Goal: Task Accomplishment & Management: Use online tool/utility

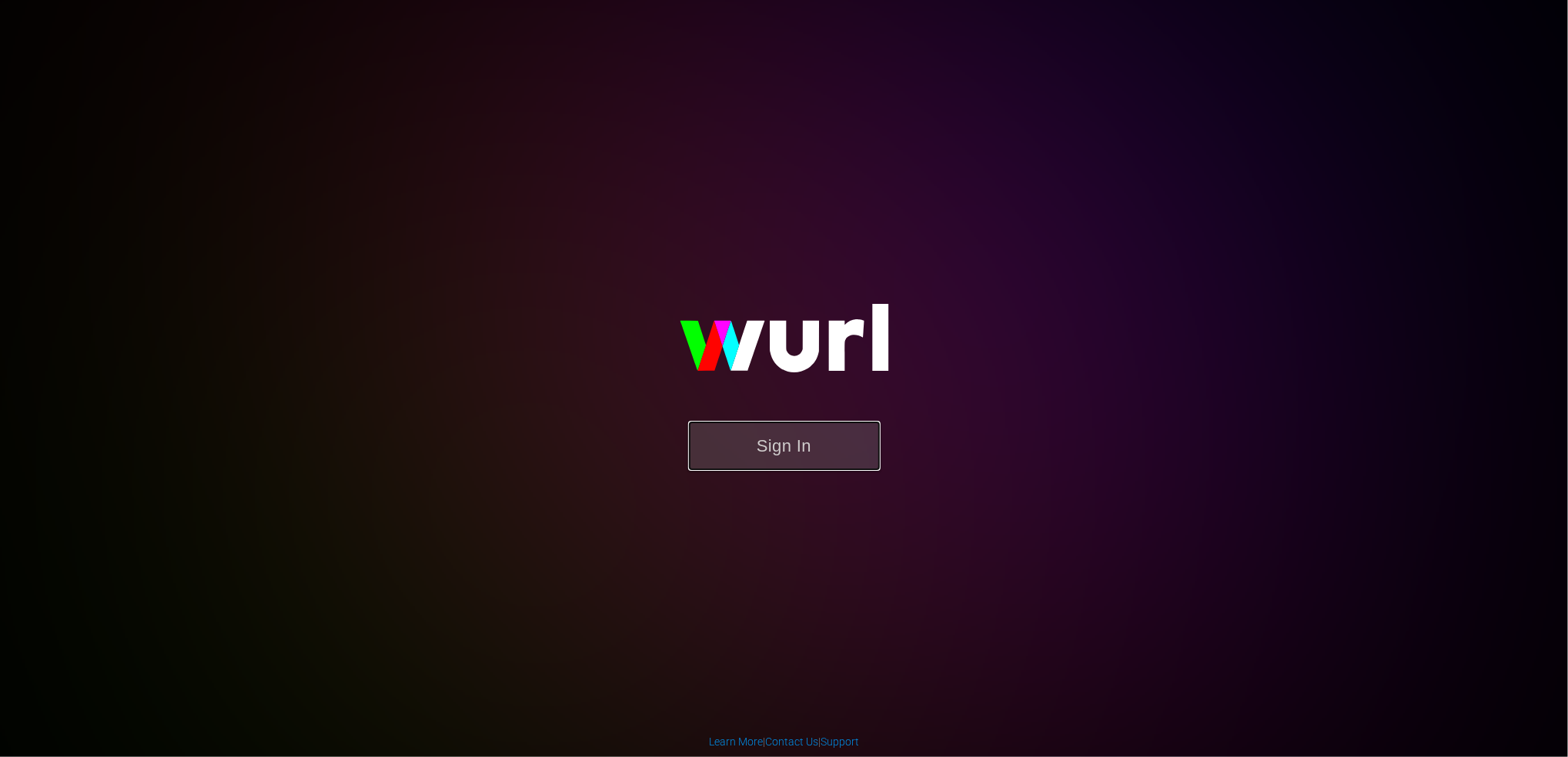
click at [780, 455] on button "Sign In" at bounding box center [784, 446] width 192 height 50
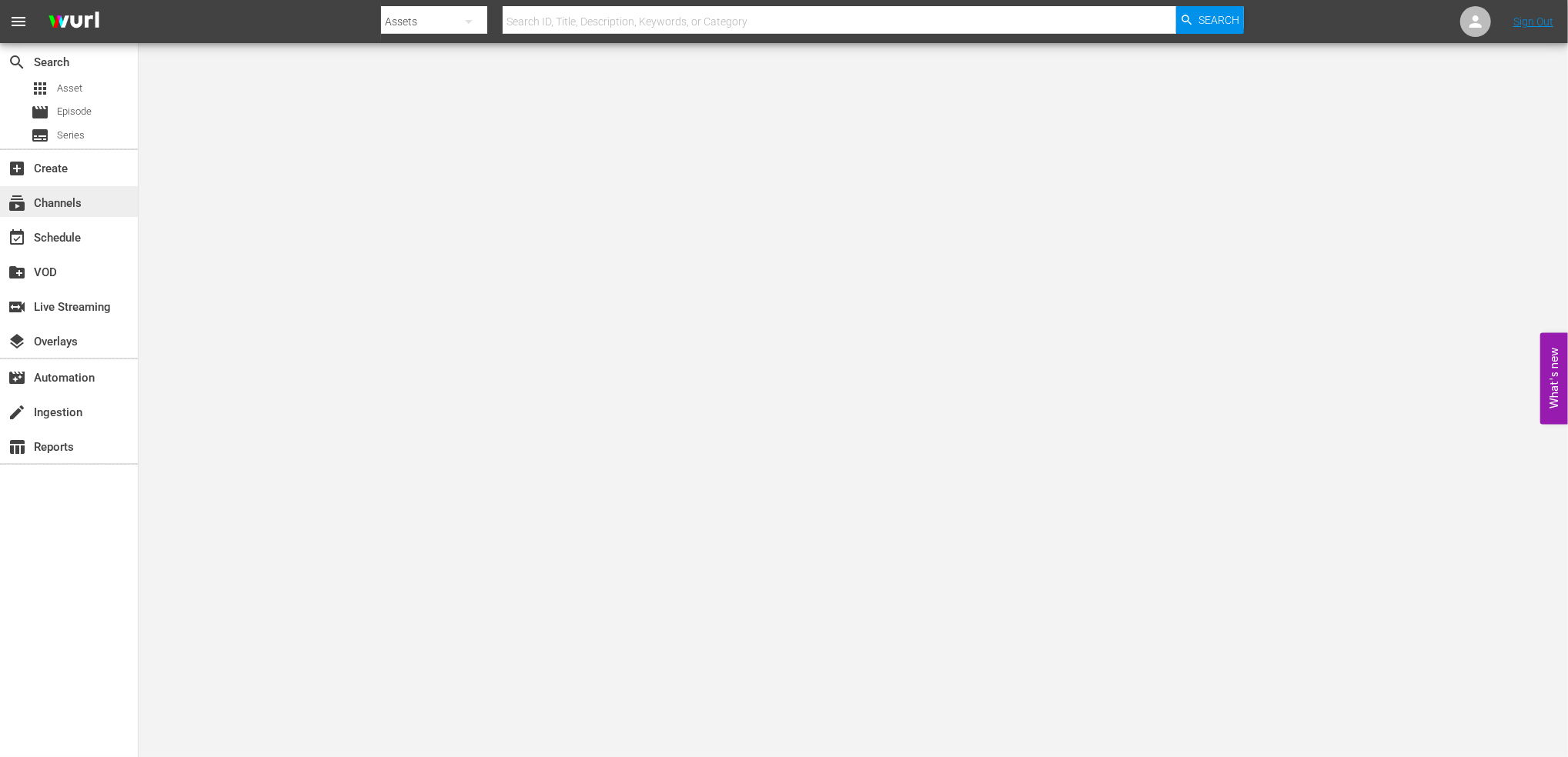
click at [43, 191] on div "subscriptions Channels" at bounding box center [69, 202] width 138 height 30
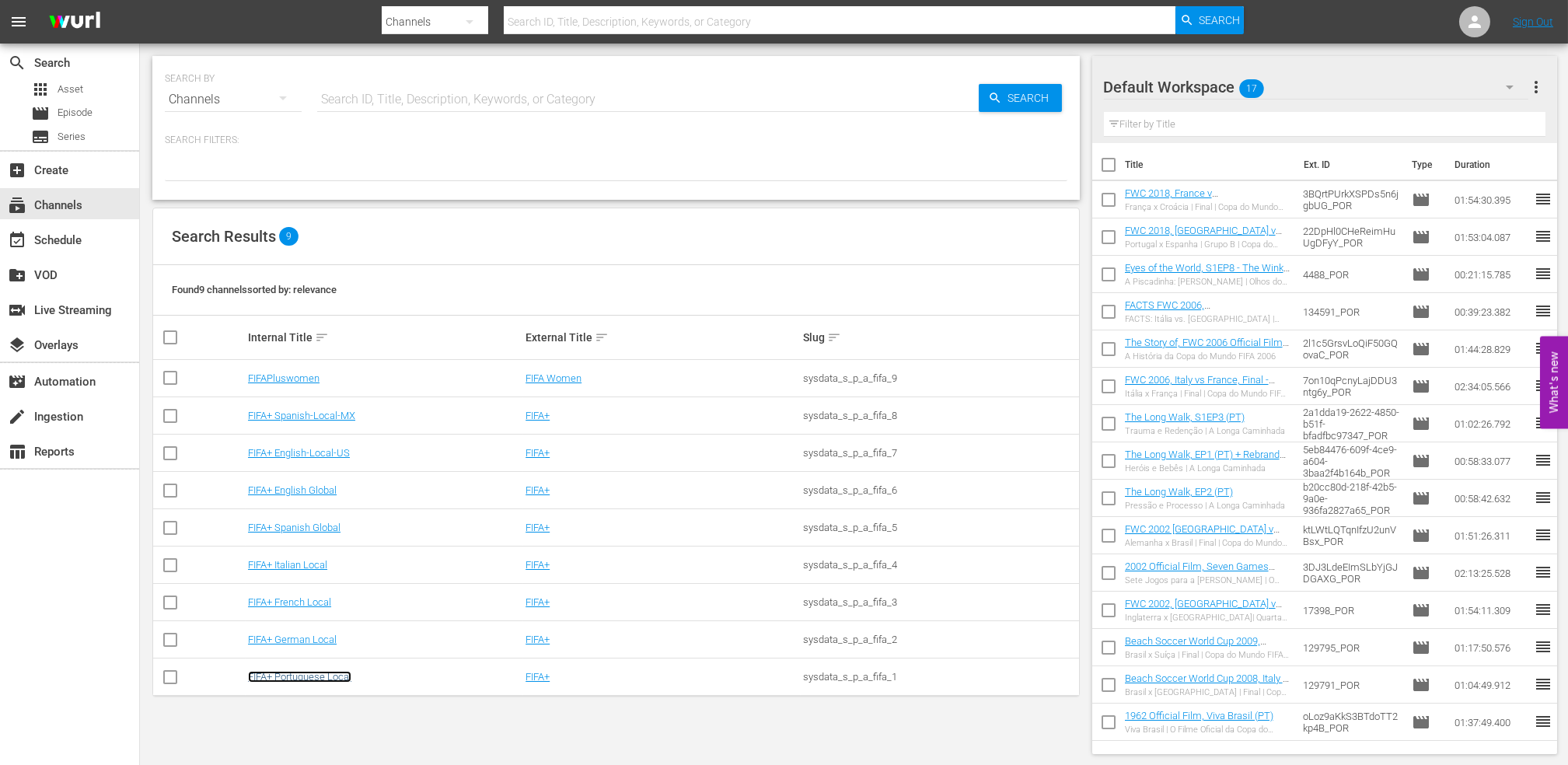
click at [289, 679] on link "FIFA+ Portuguese Local" at bounding box center [300, 677] width 103 height 11
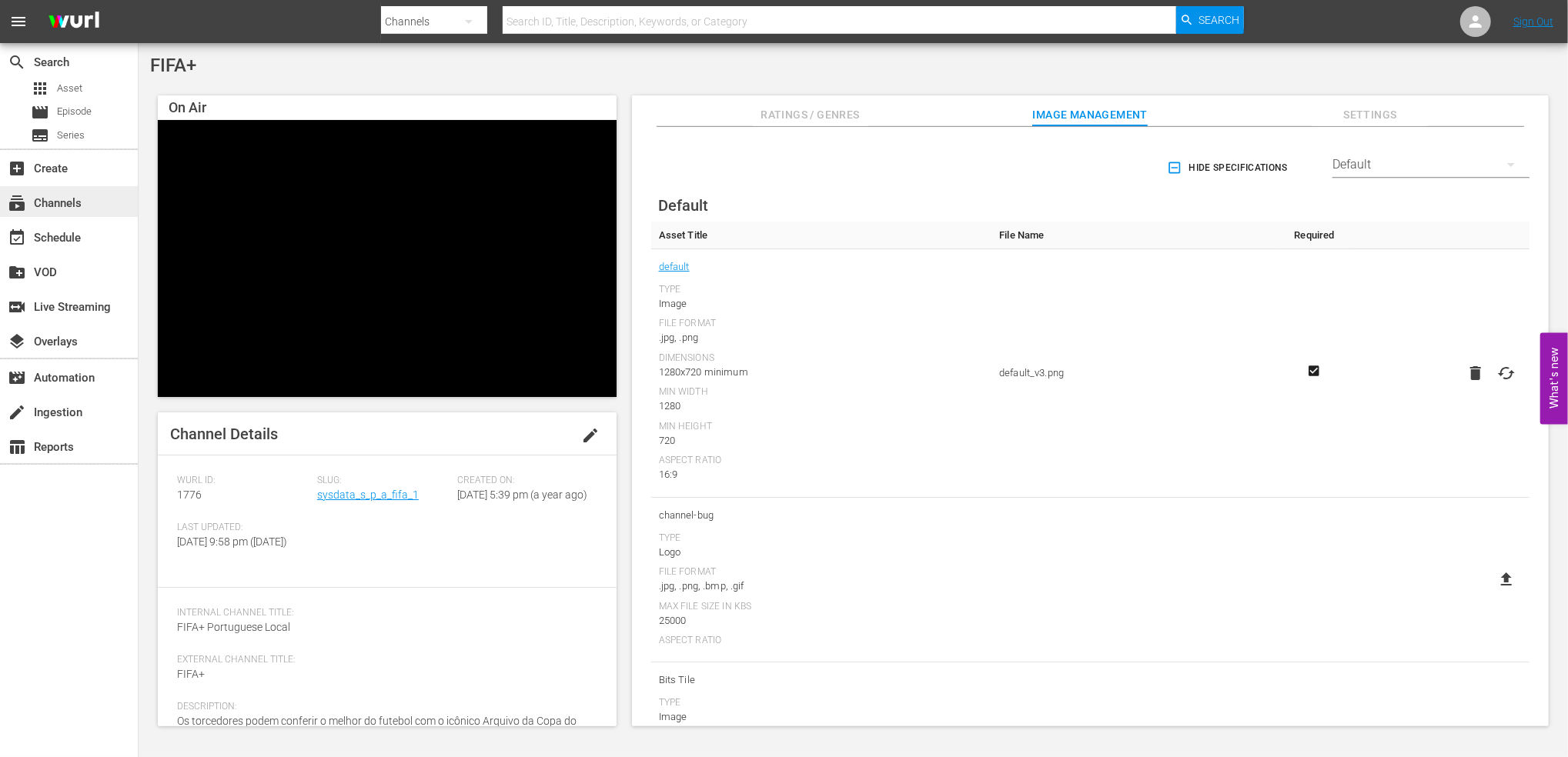
click at [97, 205] on div "subscriptions Channels" at bounding box center [69, 202] width 138 height 30
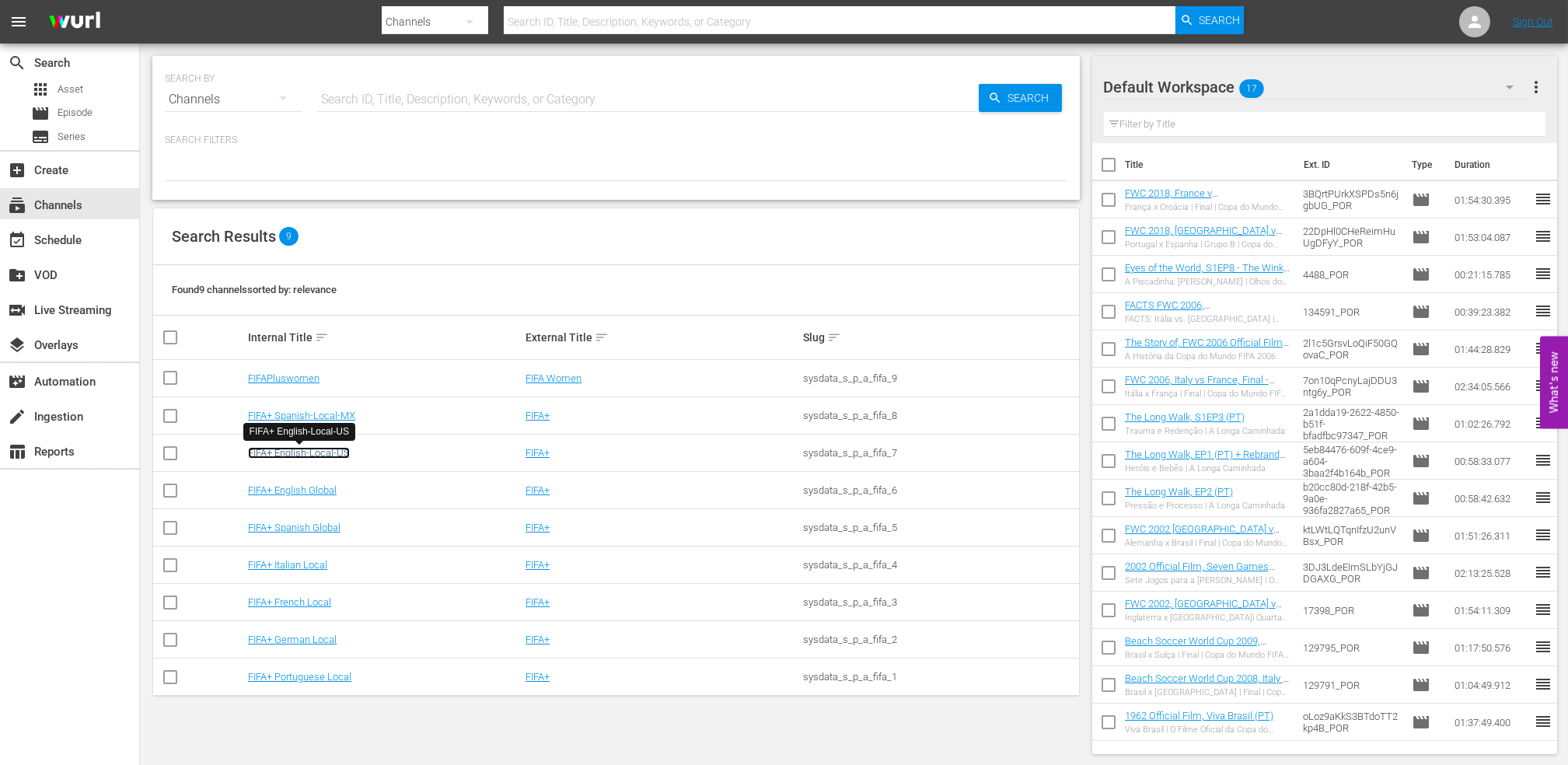
click at [324, 456] on link "FIFA+ English-Local-US" at bounding box center [299, 453] width 102 height 11
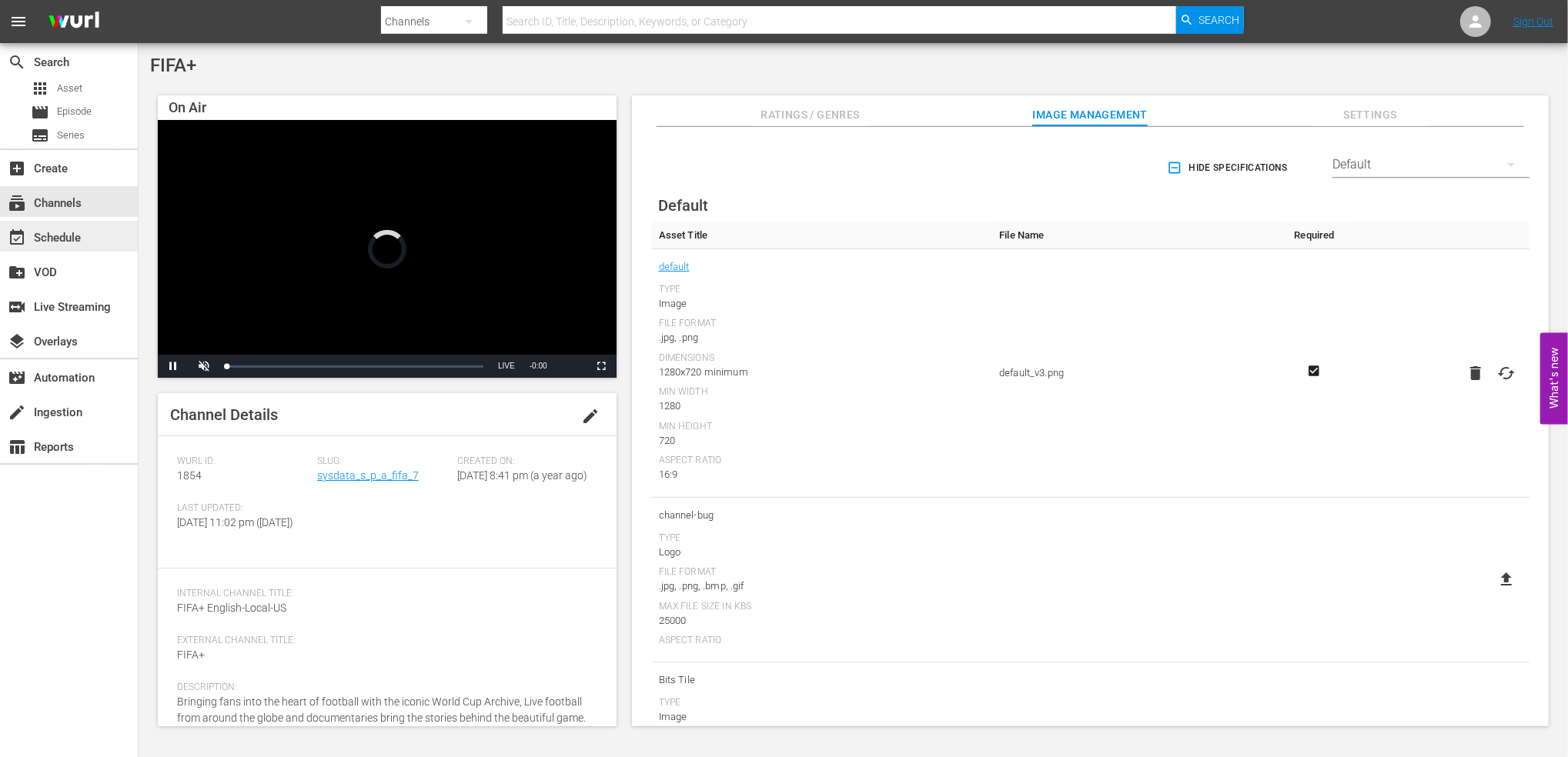
click at [63, 242] on div "event_available Schedule" at bounding box center [43, 235] width 86 height 14
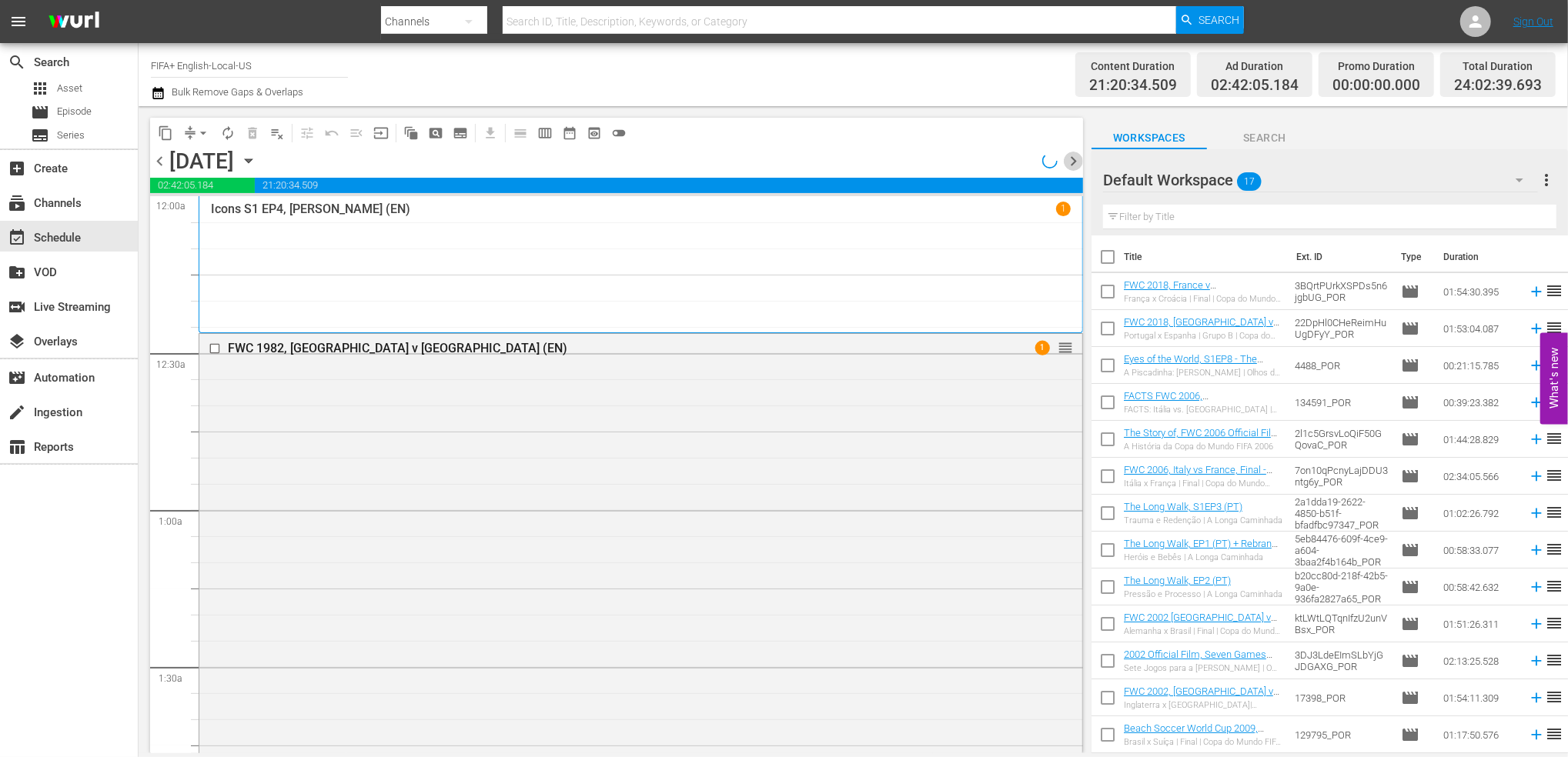
click at [1074, 162] on span "chevron_right" at bounding box center [1073, 161] width 19 height 19
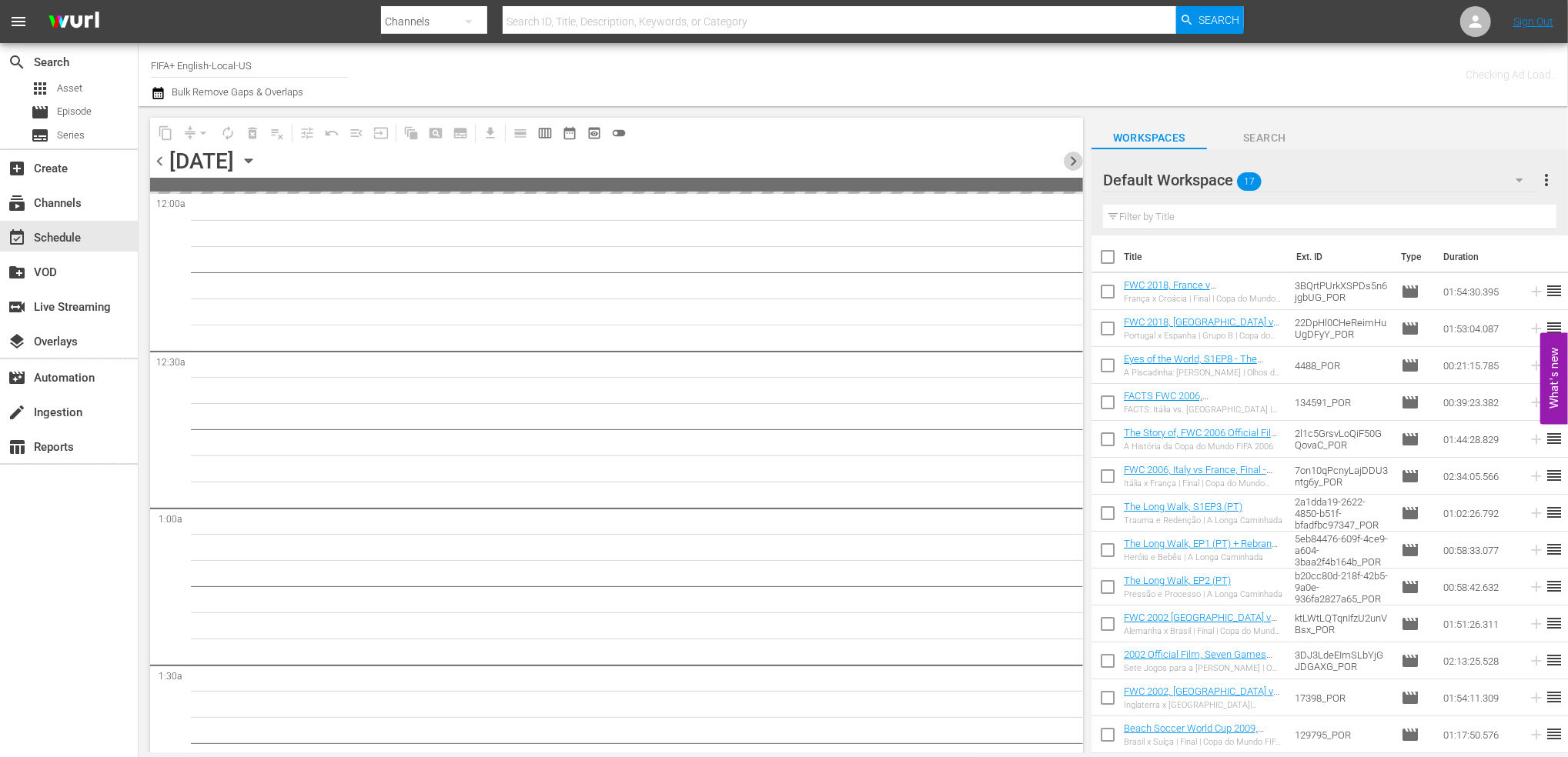
click at [1074, 162] on span "chevron_right" at bounding box center [1073, 161] width 19 height 19
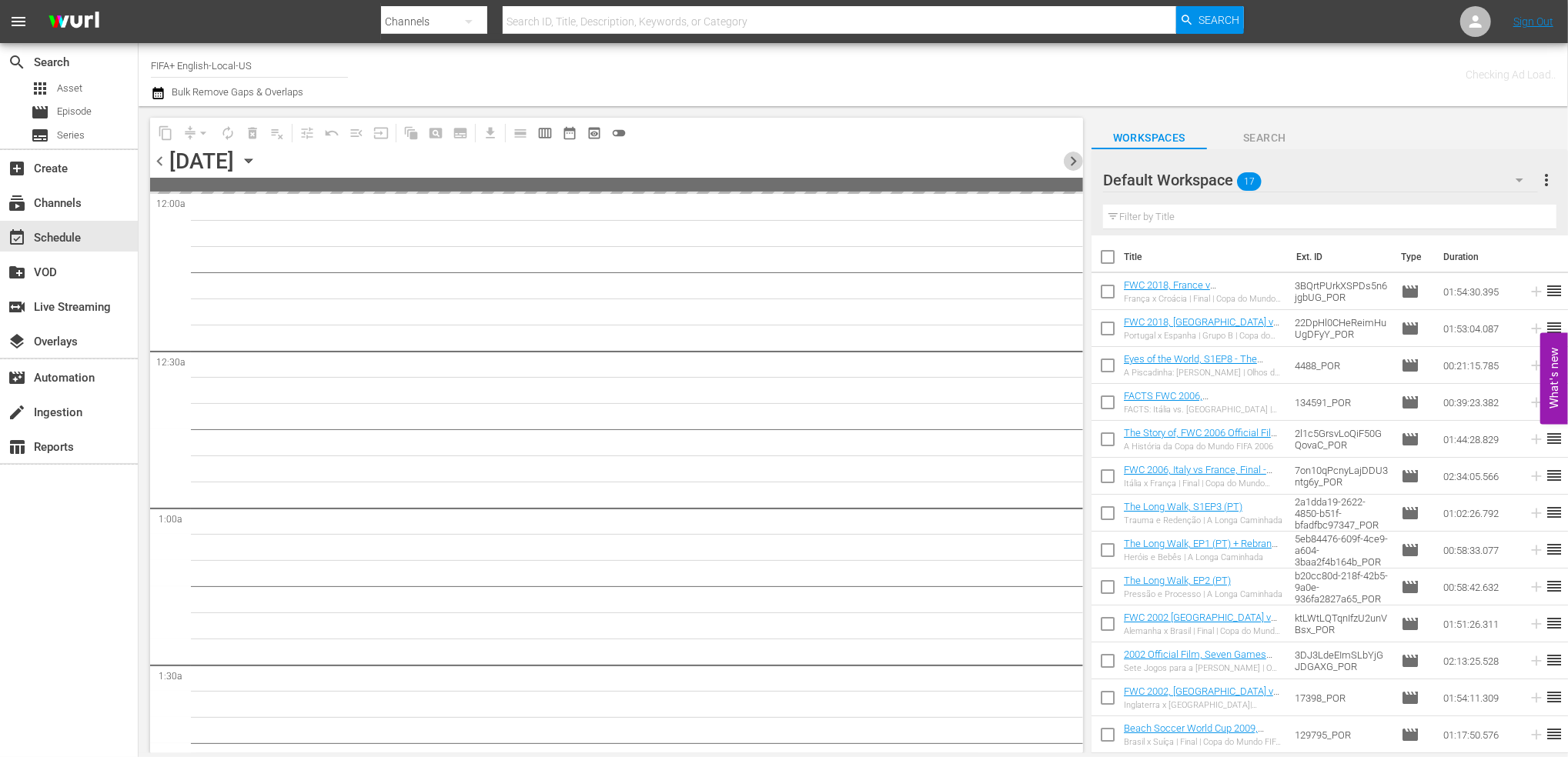
click at [1074, 162] on span "chevron_right" at bounding box center [1073, 161] width 19 height 19
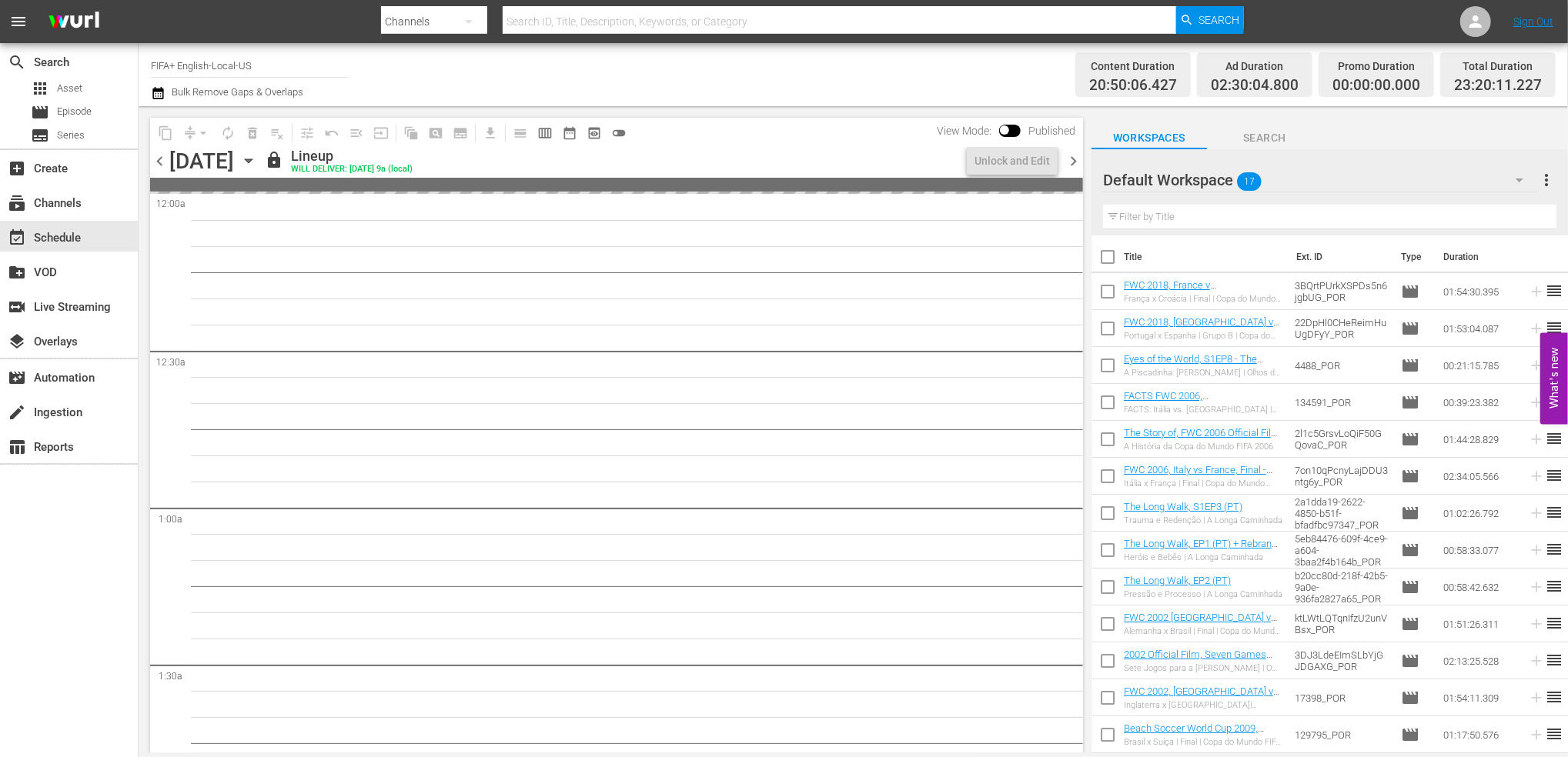
click at [1074, 162] on span "chevron_right" at bounding box center [1073, 161] width 19 height 19
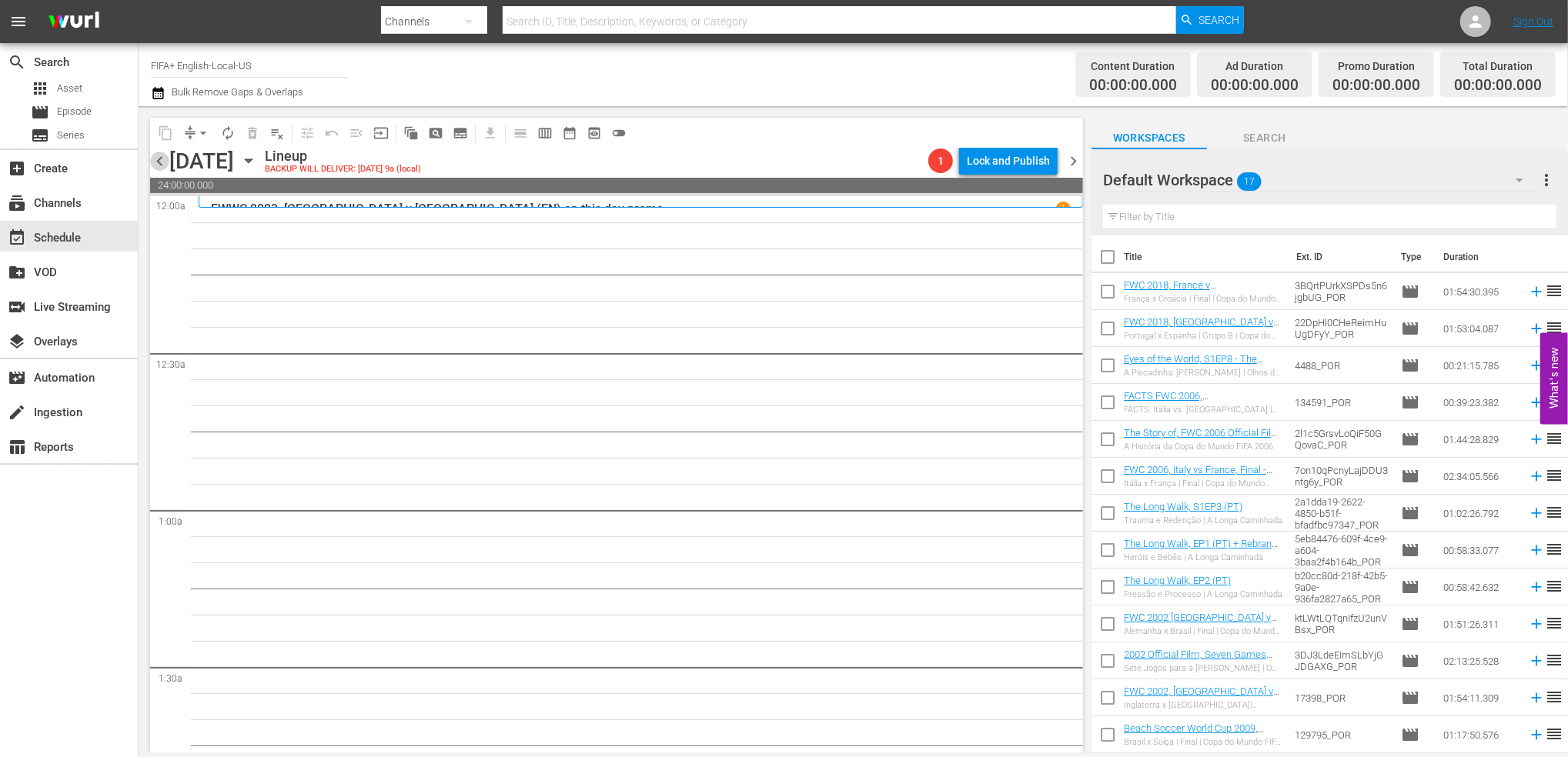
click at [165, 165] on span "chevron_left" at bounding box center [160, 161] width 19 height 19
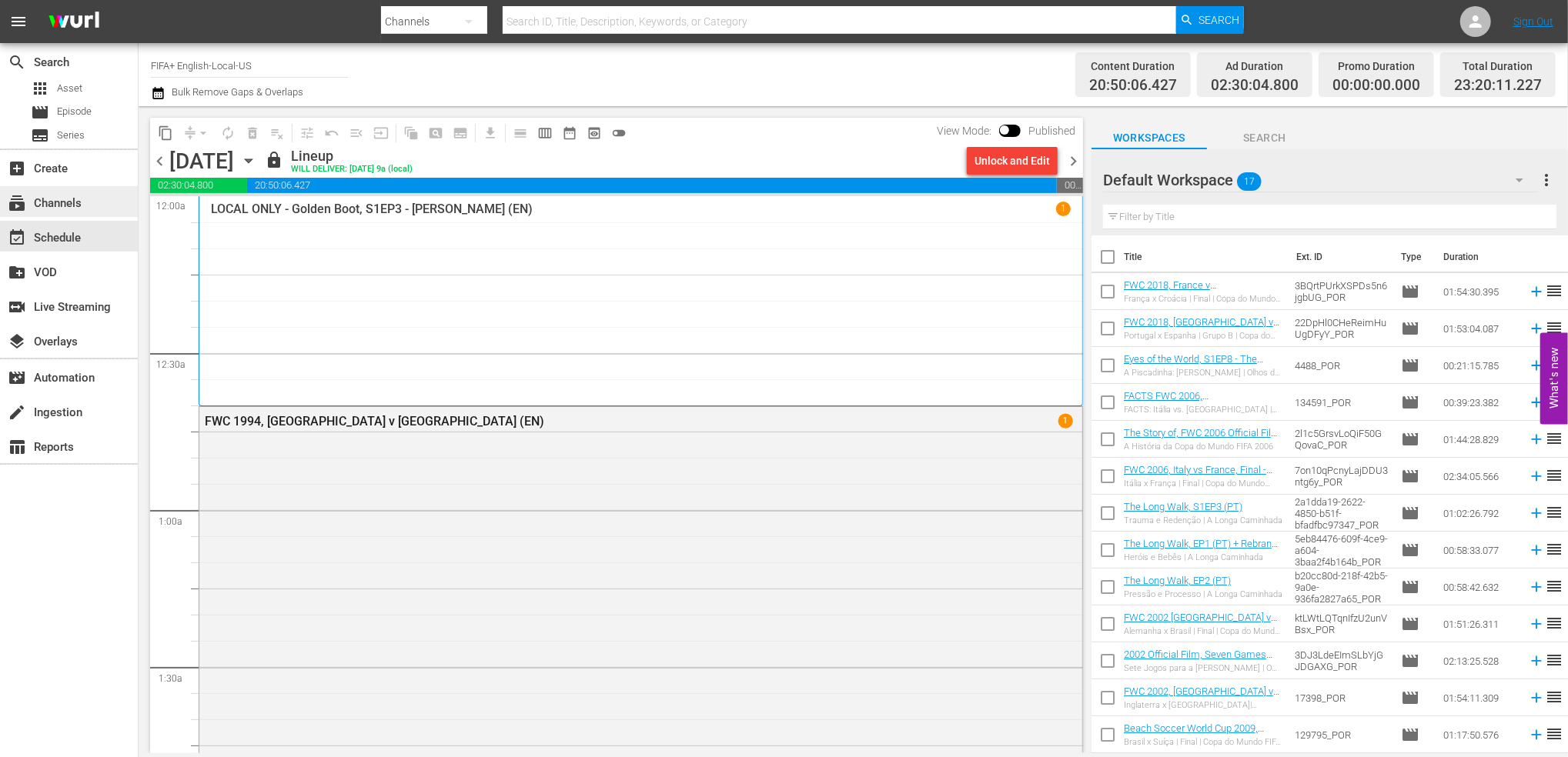
click at [74, 207] on div "subscriptions Channels" at bounding box center [43, 200] width 86 height 14
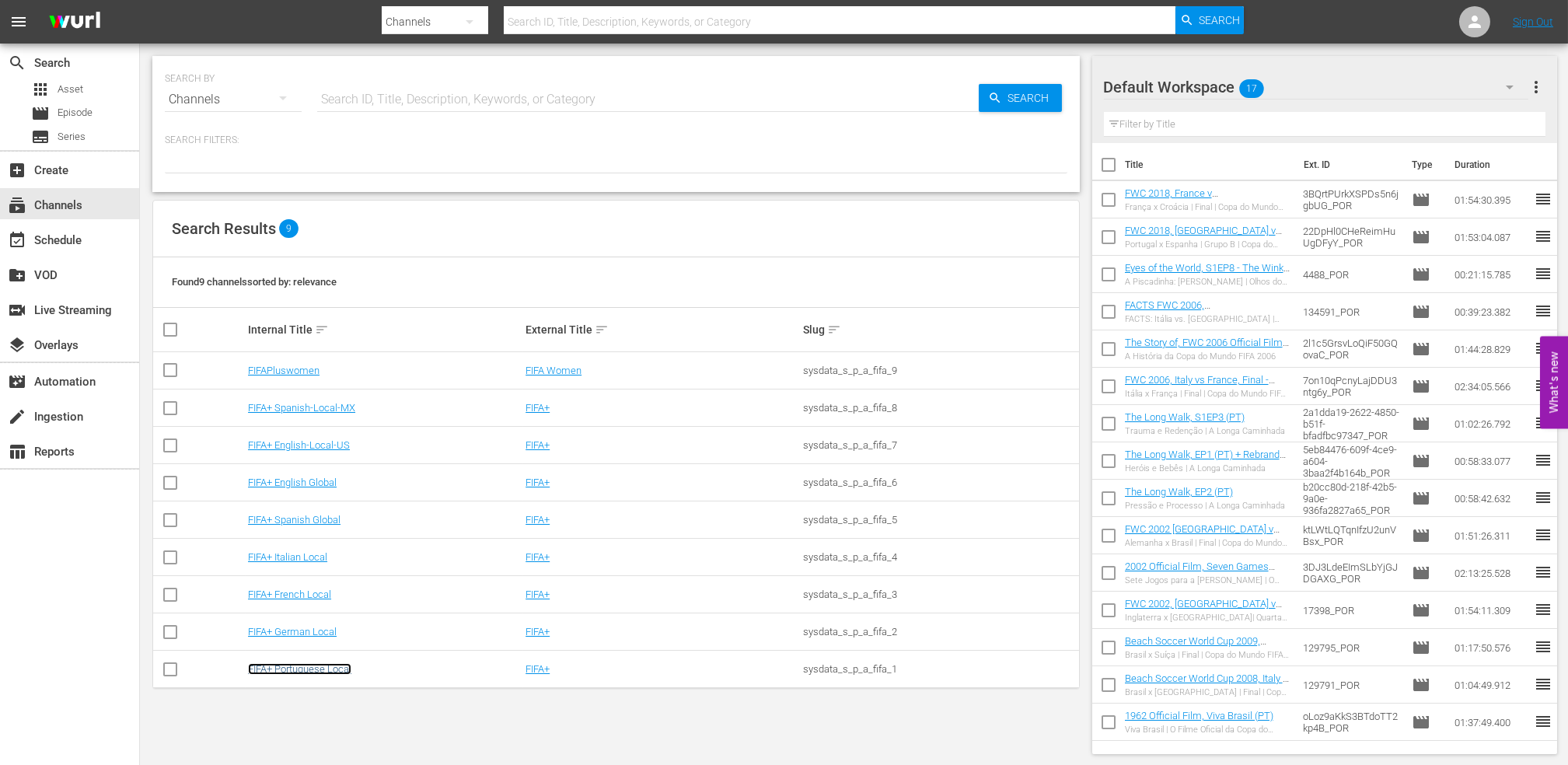
click at [314, 670] on link "FIFA+ Portuguese Local" at bounding box center [300, 669] width 103 height 11
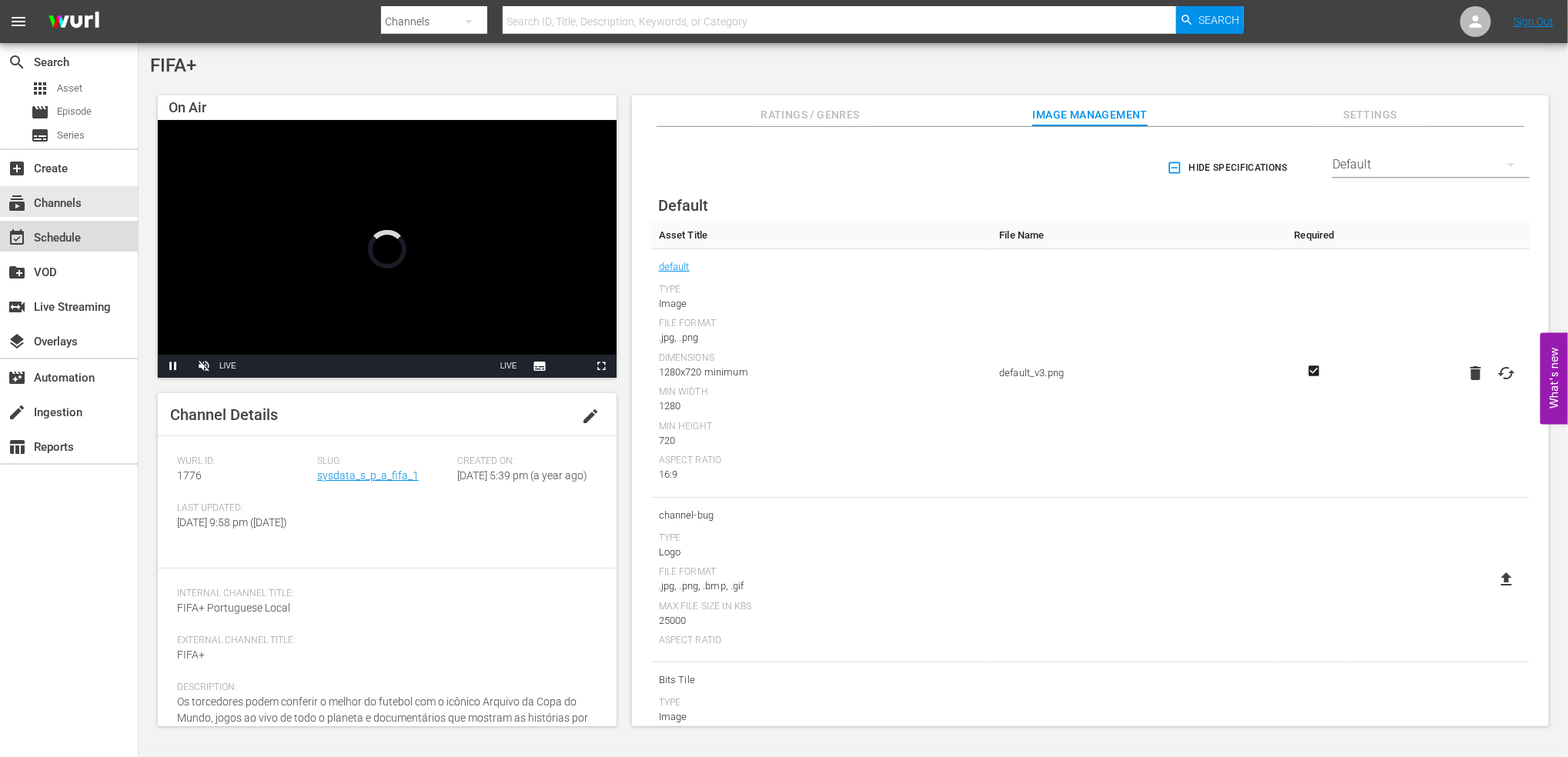
click at [59, 230] on div "event_available Schedule" at bounding box center [43, 235] width 86 height 14
